Goal: Find specific page/section: Find specific page/section

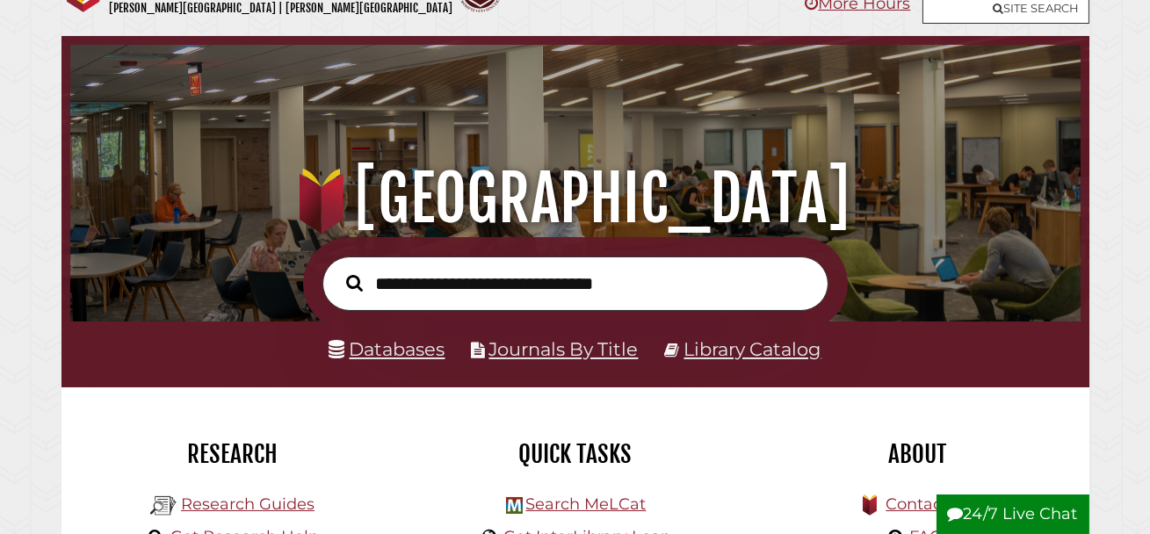
scroll to position [53, 0]
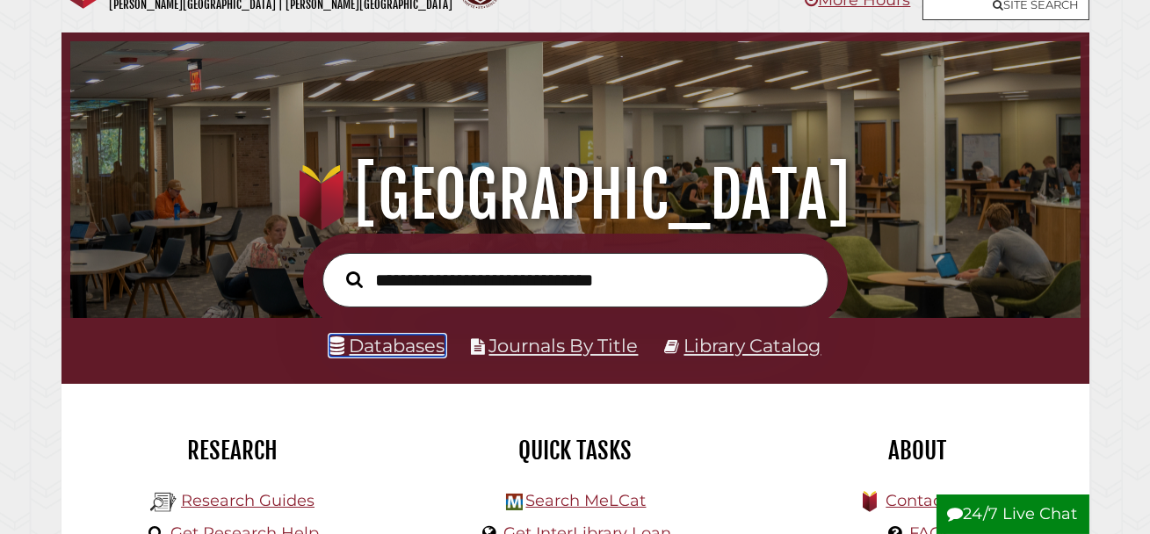
click at [410, 349] on link "Databases" at bounding box center [387, 346] width 116 height 22
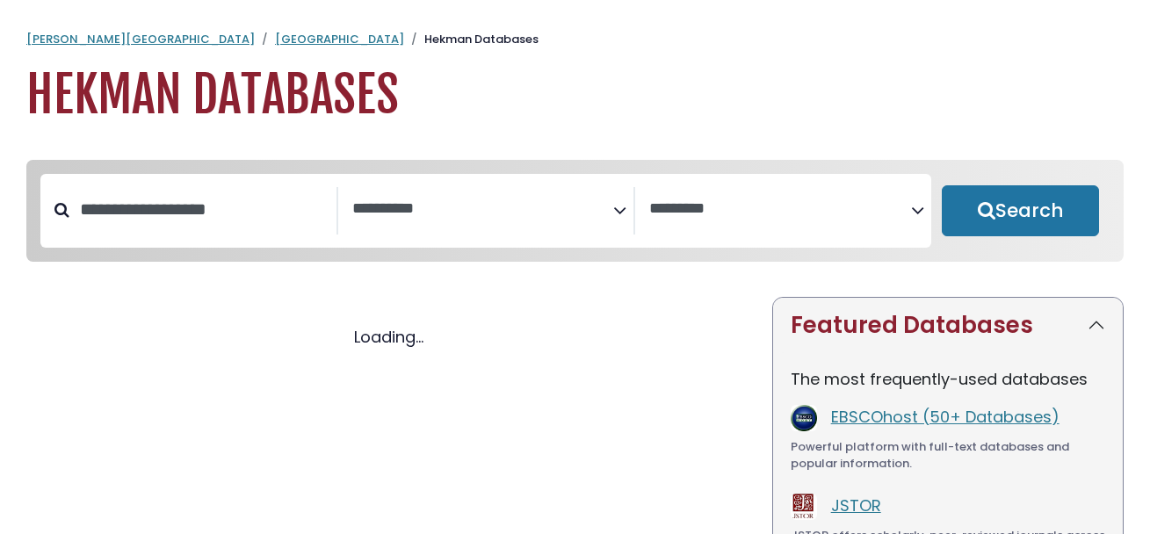
select select "Database Subject Filter"
select select "Database Vendors Filter"
select select "Database Subject Filter"
select select "Database Vendors Filter"
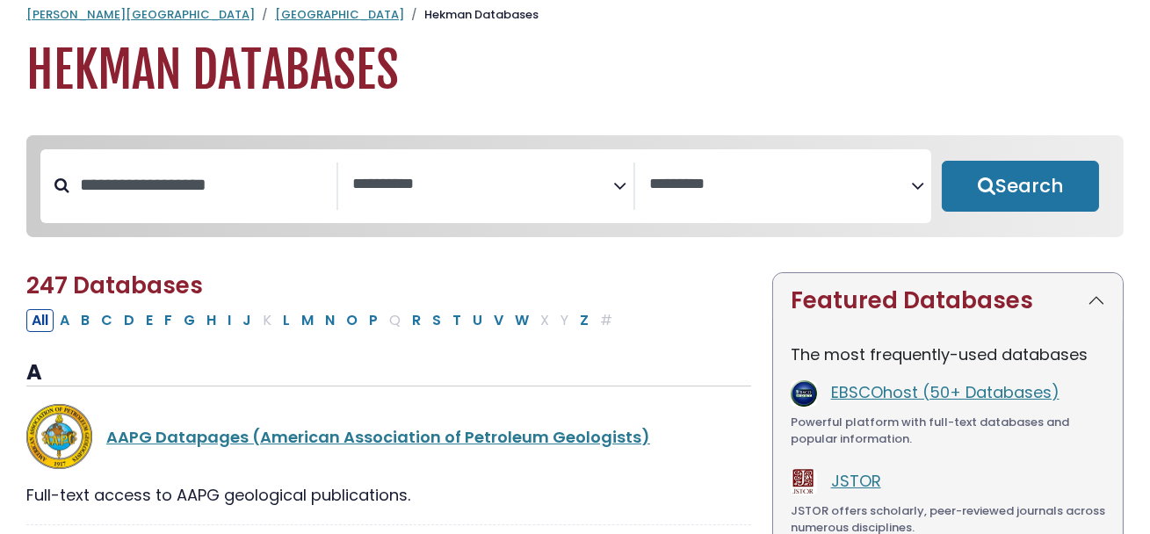
scroll to position [72, 0]
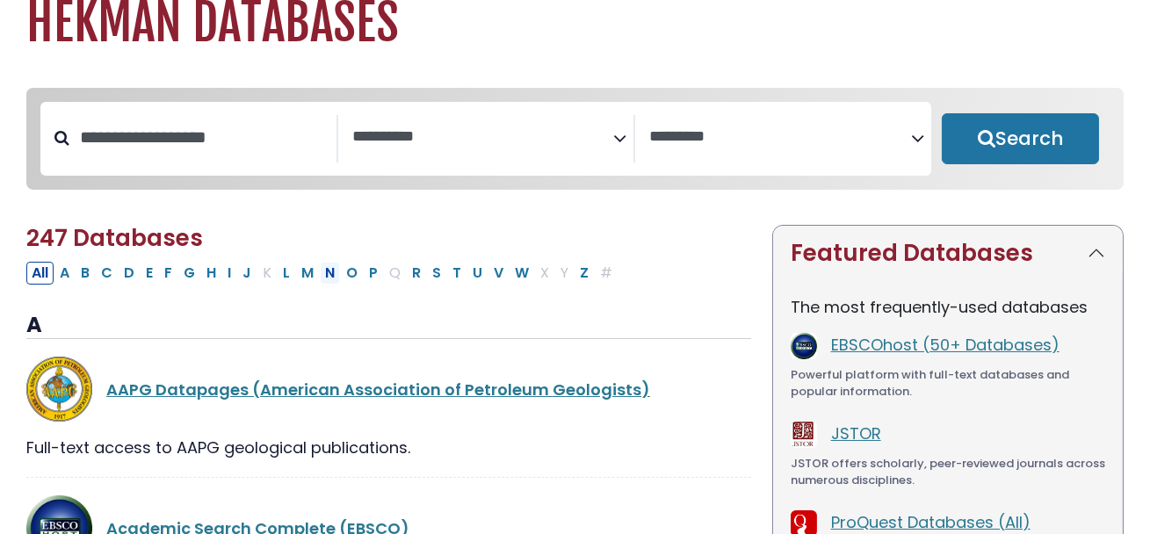
click at [329, 277] on button "N" at bounding box center [330, 273] width 20 height 23
select select "Database Subject Filter"
select select "Database Vendors Filter"
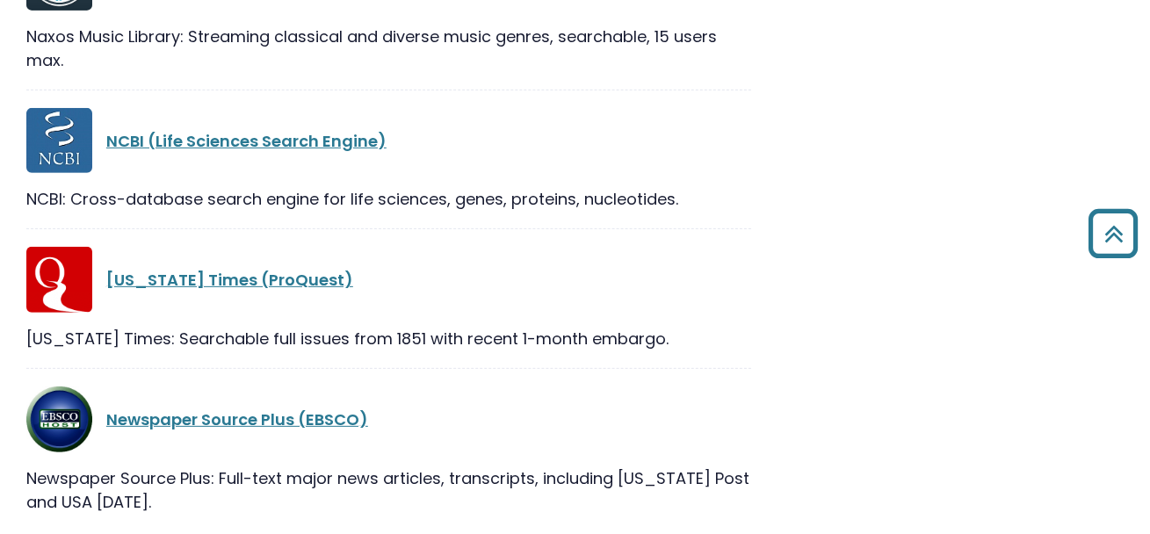
scroll to position [1585, 0]
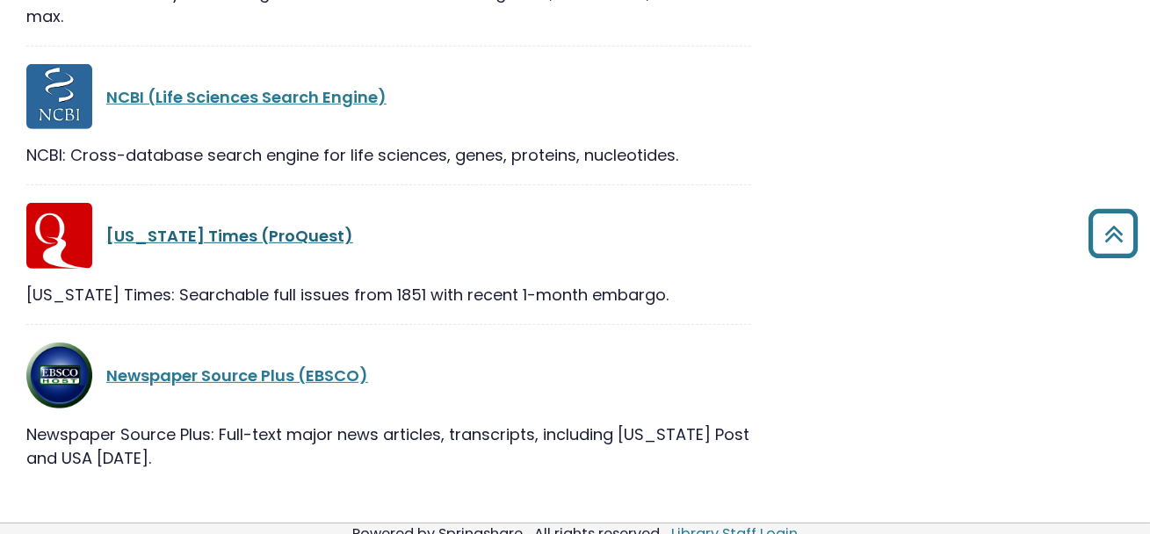
click at [186, 243] on link "New York Times (ProQuest)" at bounding box center [229, 236] width 247 height 22
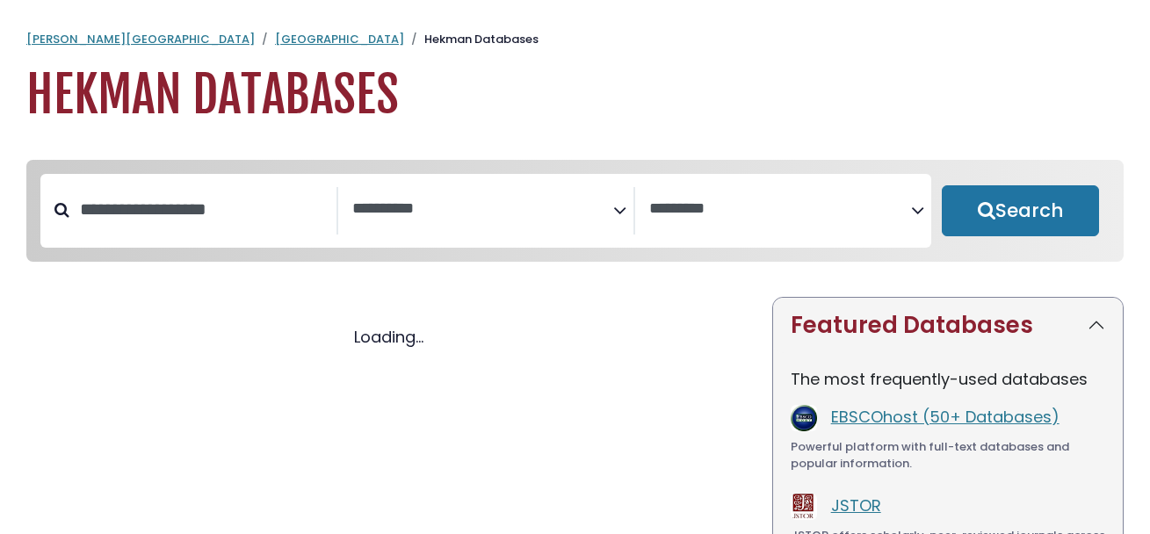
select select "Database Subject Filter"
select select "Database Vendors Filter"
select select "Database Subject Filter"
select select "Database Vendors Filter"
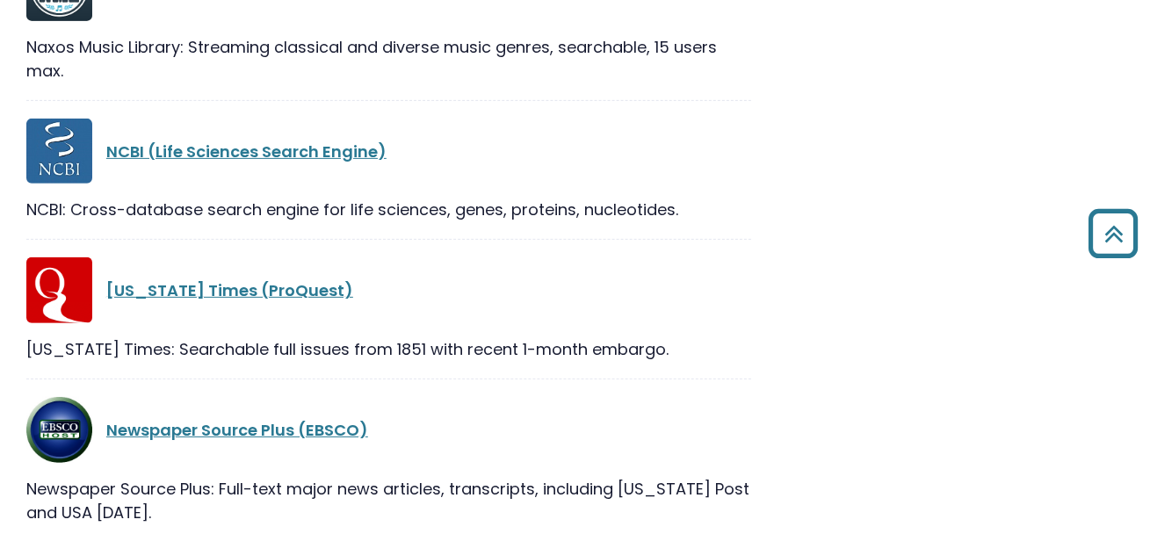
scroll to position [1554, 0]
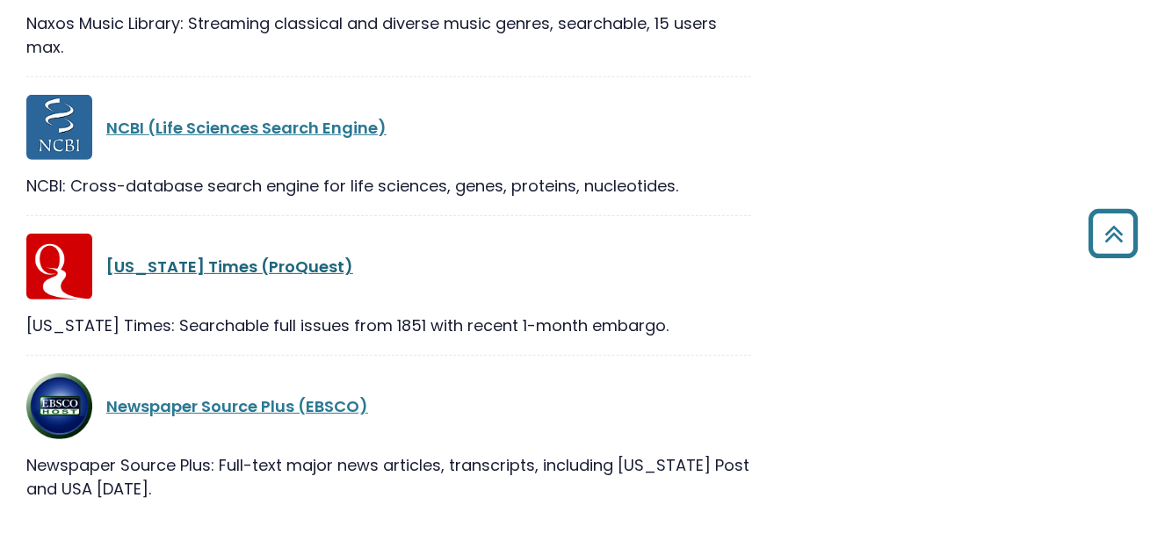
click at [207, 272] on link "New York Times (ProQuest)" at bounding box center [229, 267] width 247 height 22
